Goal: Navigation & Orientation: Find specific page/section

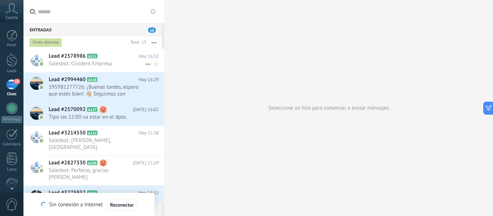
click at [97, 63] on span "Salesbot: Cliodent Empresa" at bounding box center [97, 63] width 96 height 7
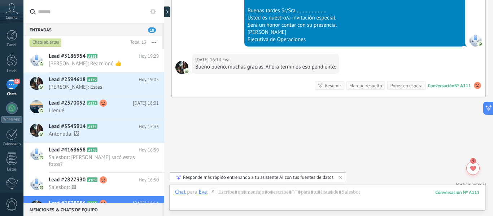
click at [12, 16] on span "Cuenta" at bounding box center [12, 18] width 12 height 5
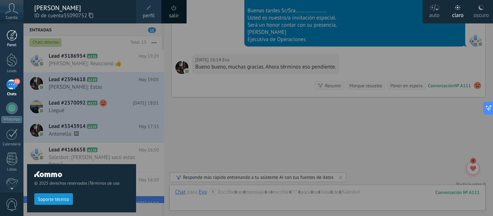
click at [13, 40] on div at bounding box center [11, 35] width 11 height 11
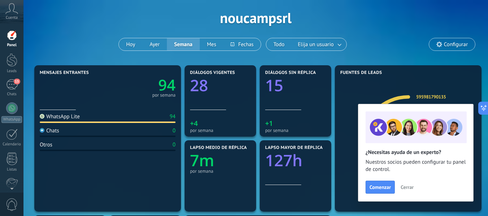
scroll to position [29, 0]
